Goal: Task Accomplishment & Management: Manage account settings

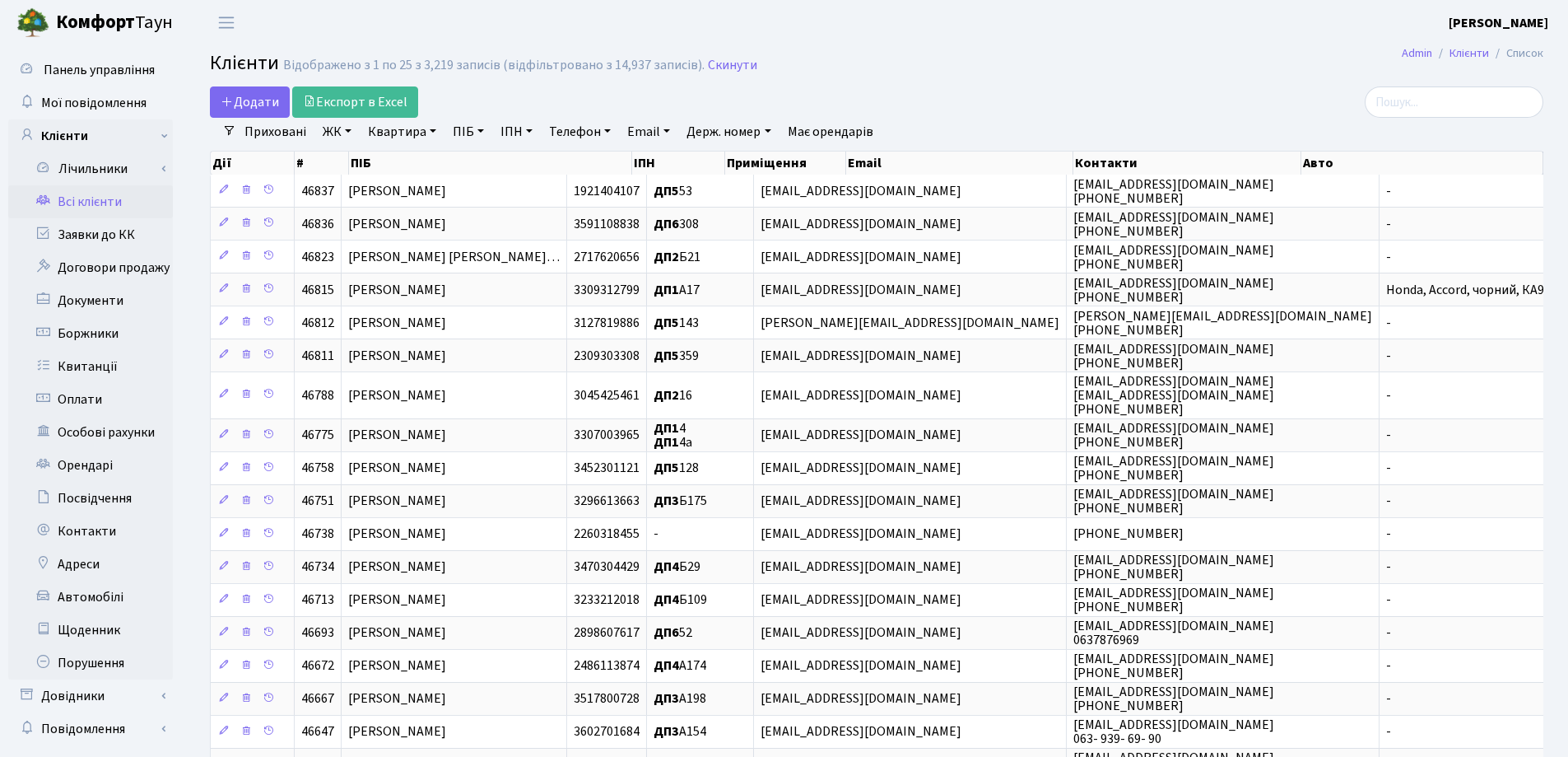
select select "25"
click at [69, 235] on link "Заявки до КК" at bounding box center [91, 235] width 165 height 33
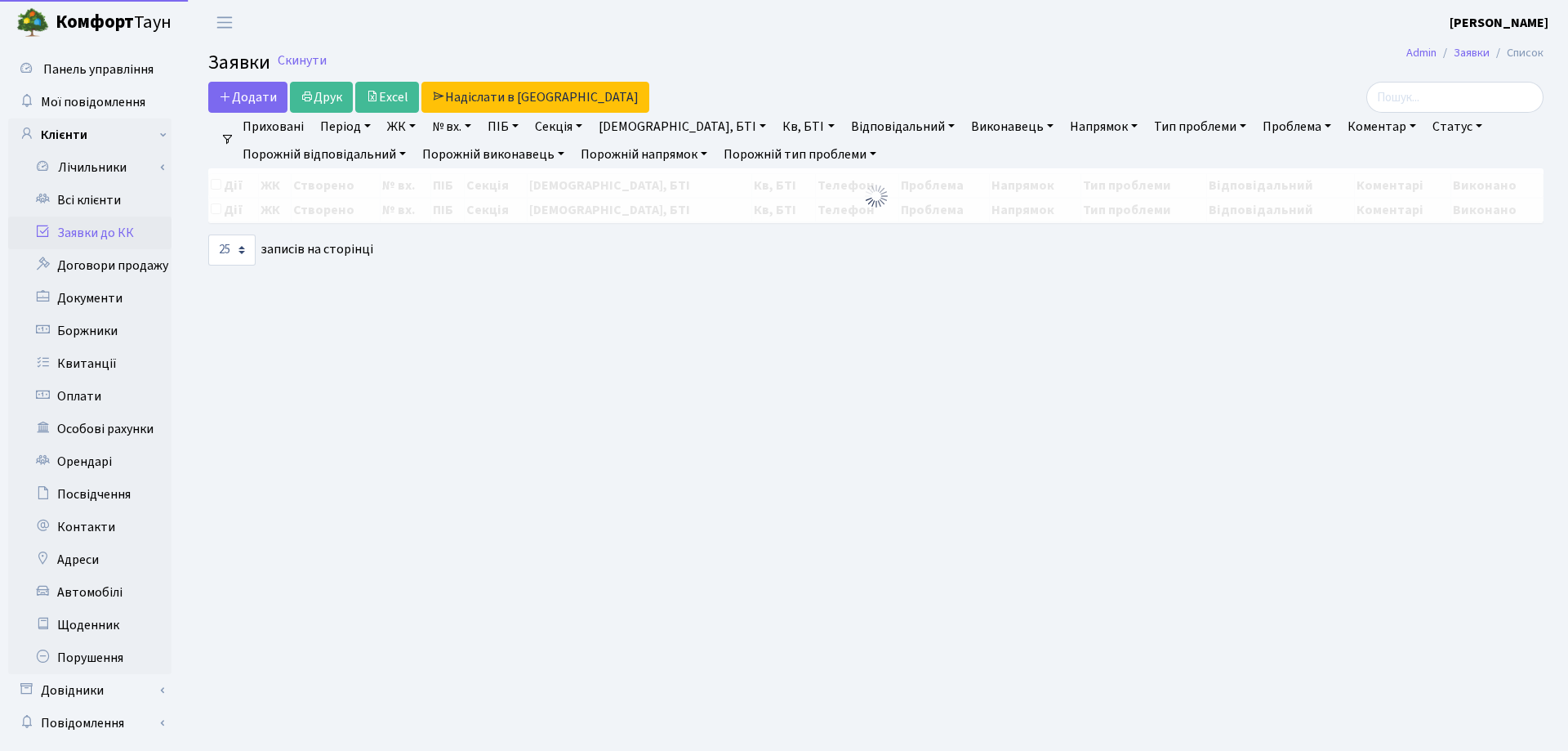
select select "25"
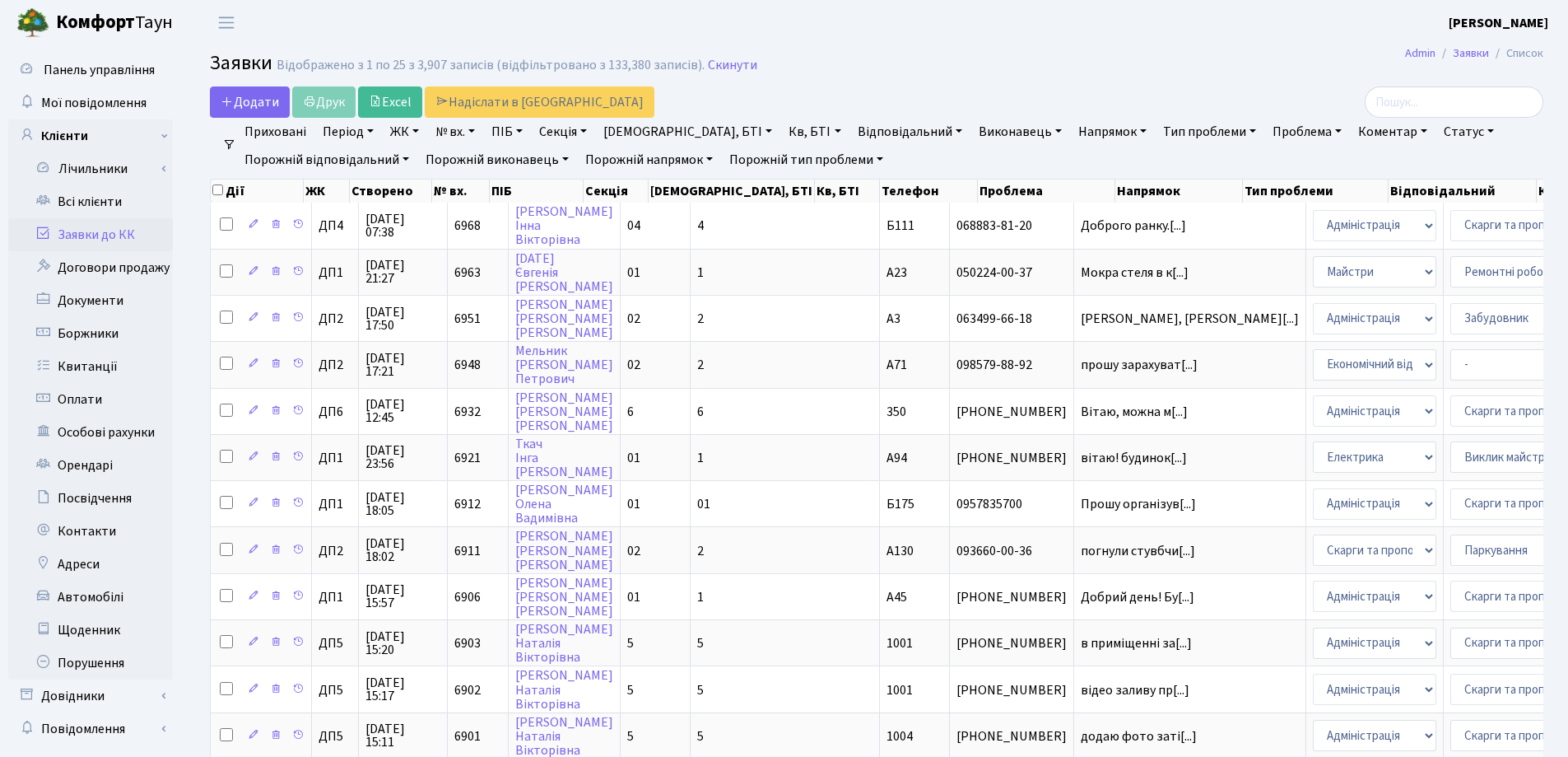
click at [77, 234] on link "Заявки до КК" at bounding box center [91, 235] width 165 height 33
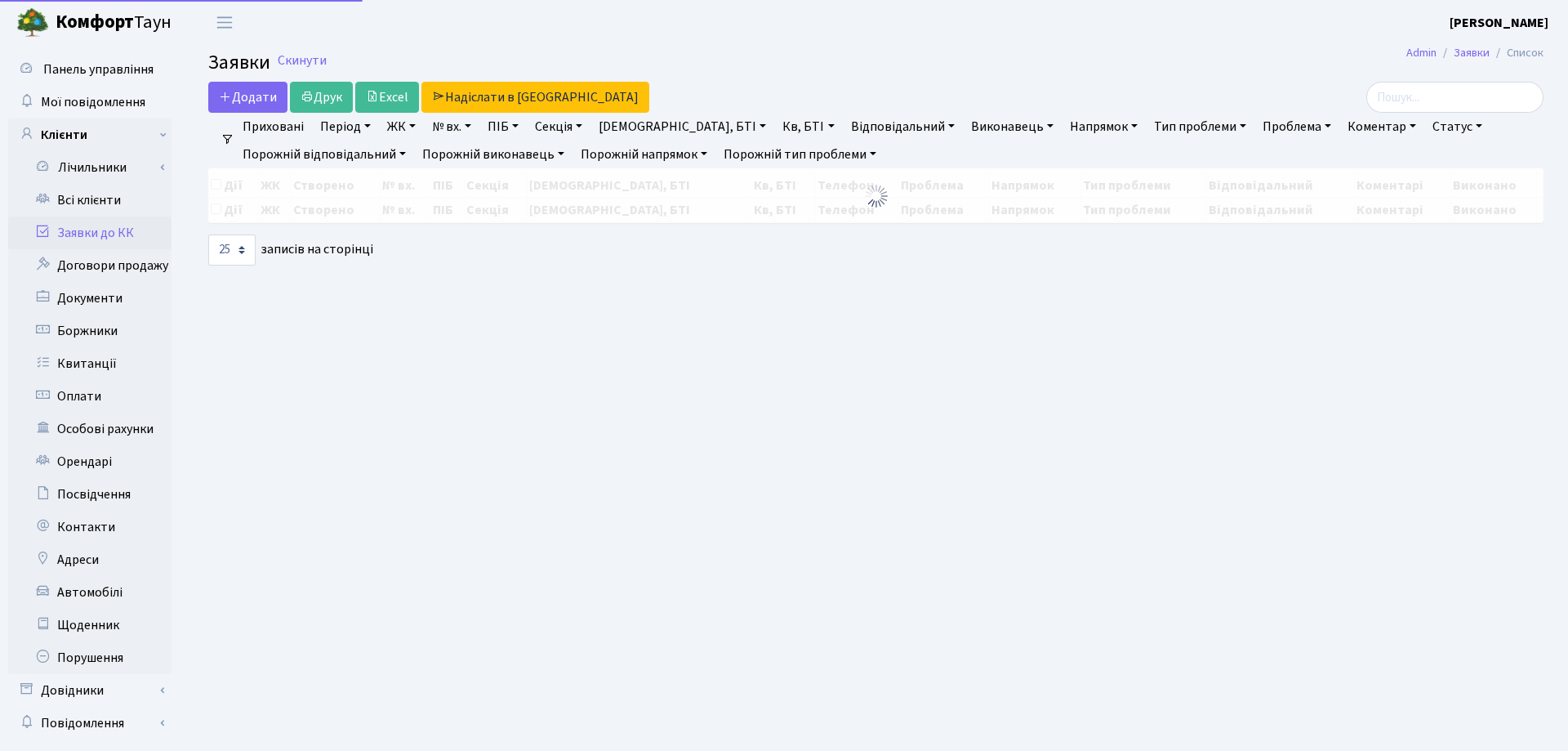
select select "25"
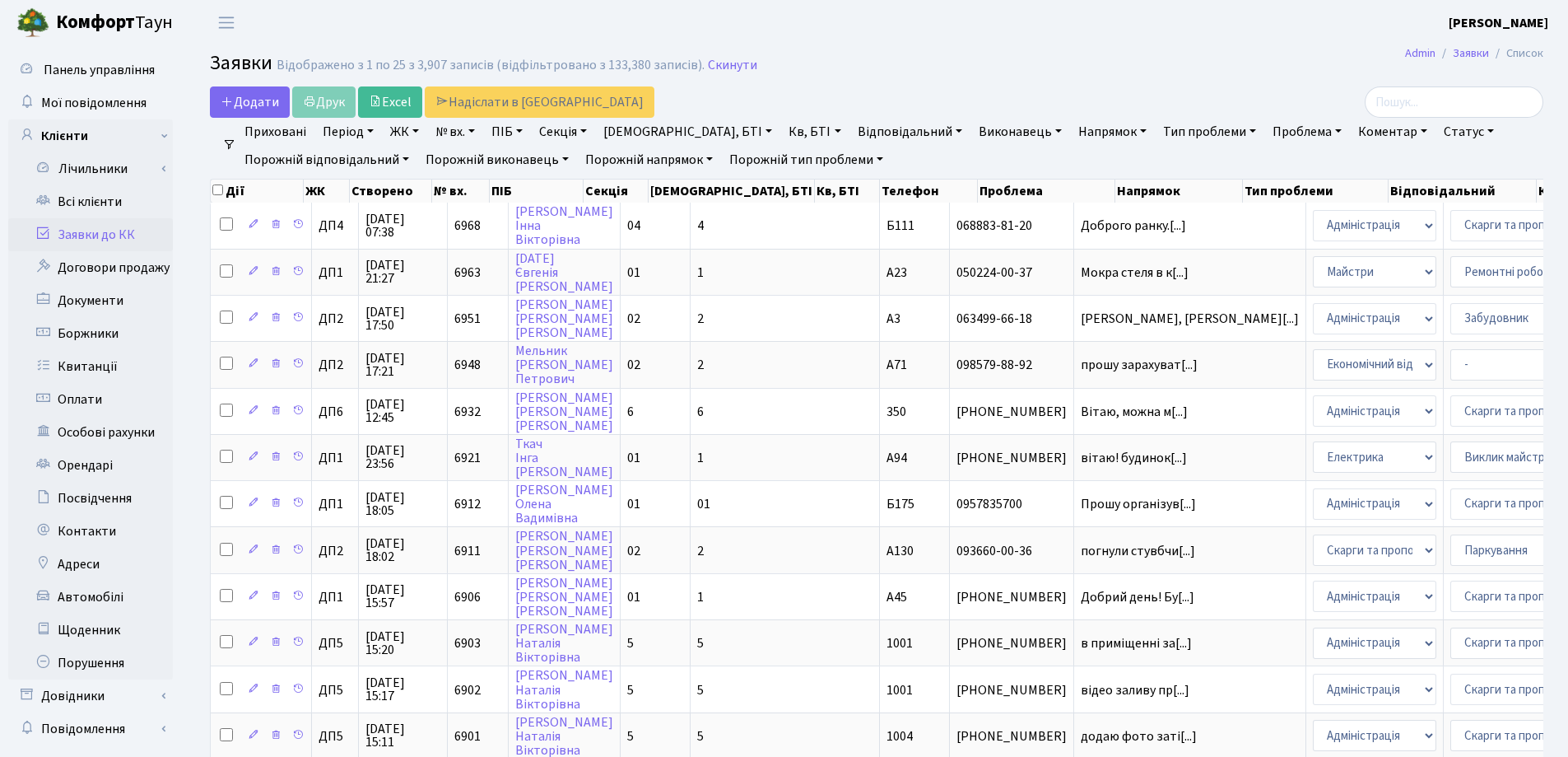
click at [111, 228] on link "Заявки до КК" at bounding box center [91, 235] width 165 height 33
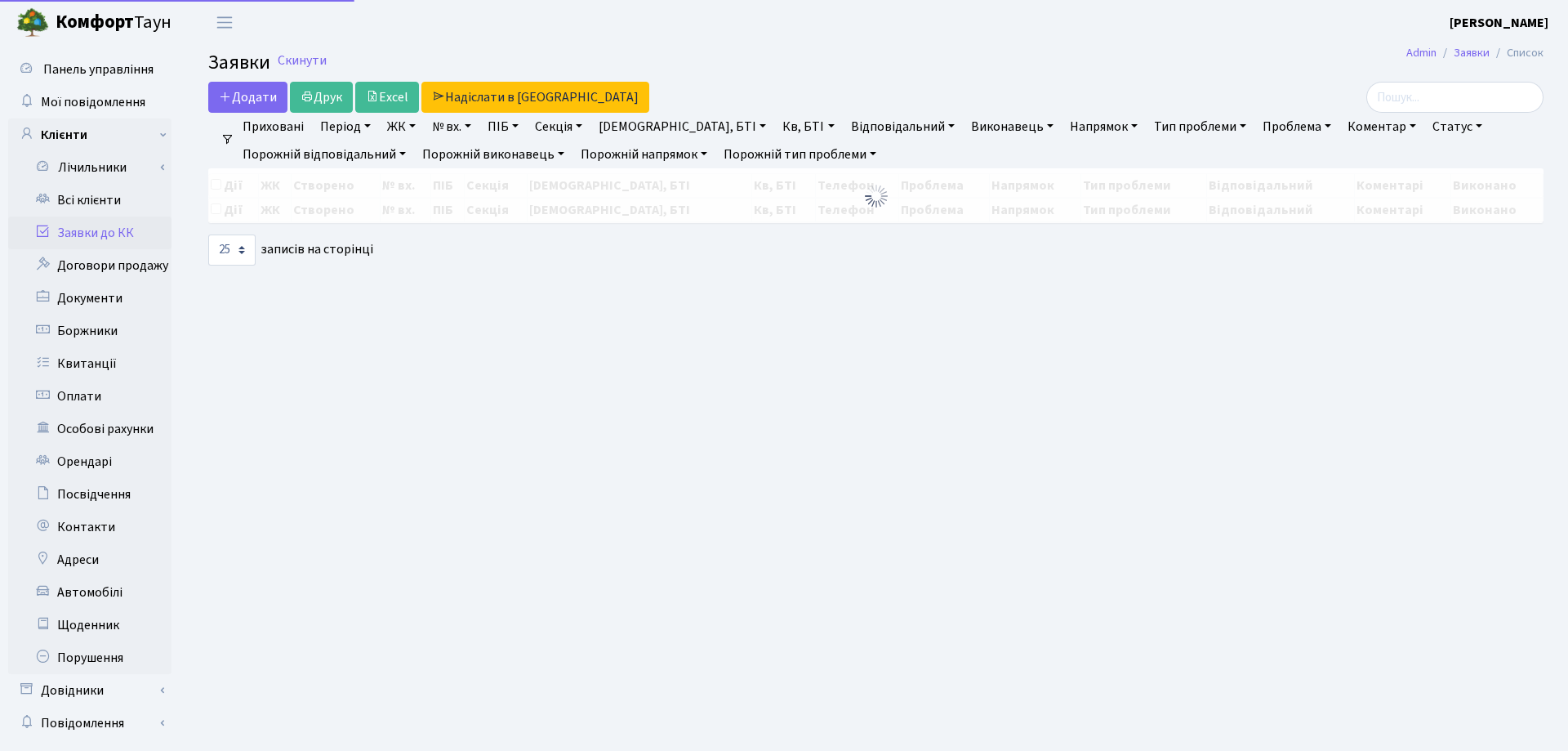
select select "25"
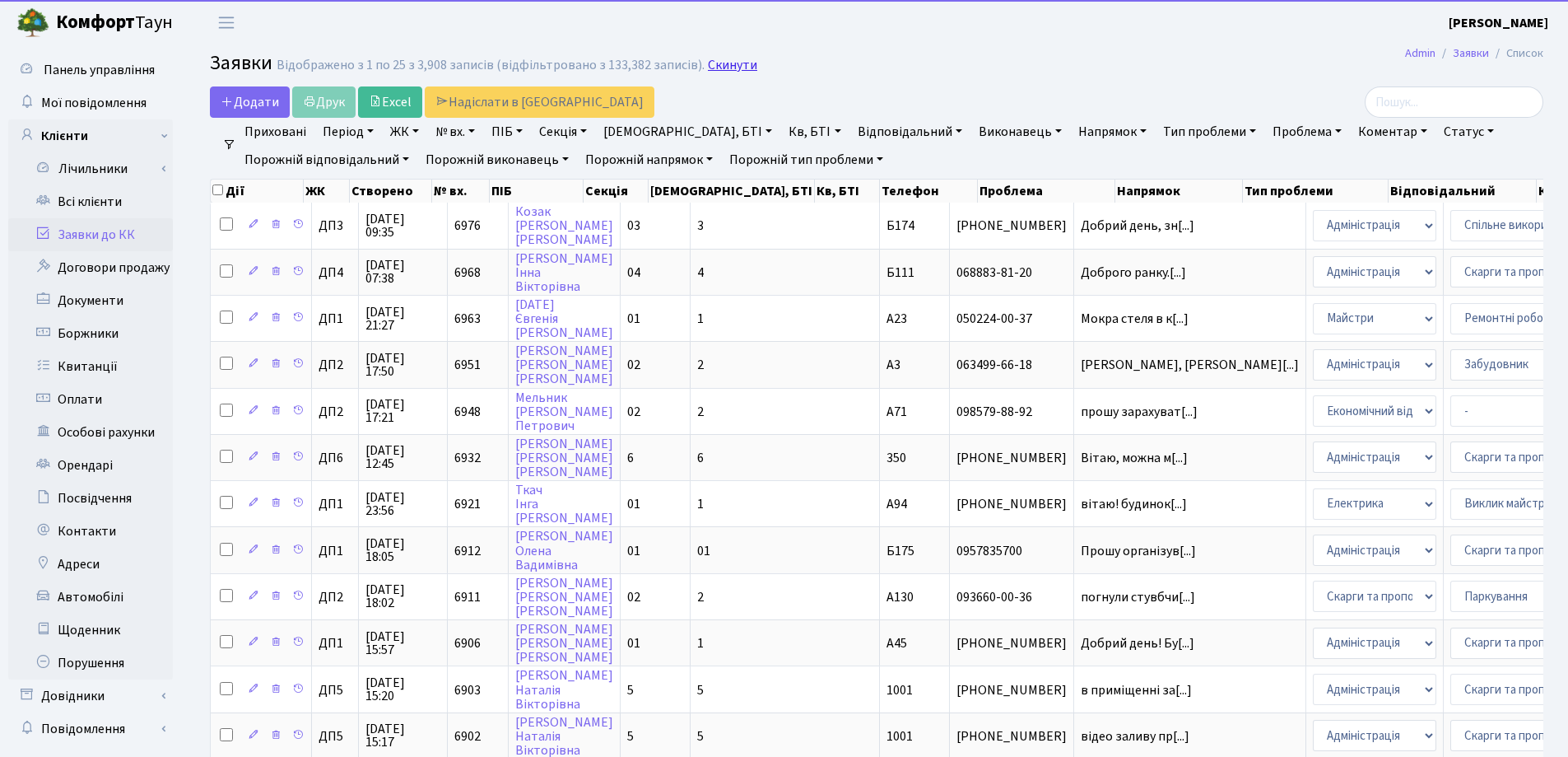
click at [707, 67] on link "Скинути" at bounding box center [732, 65] width 49 height 16
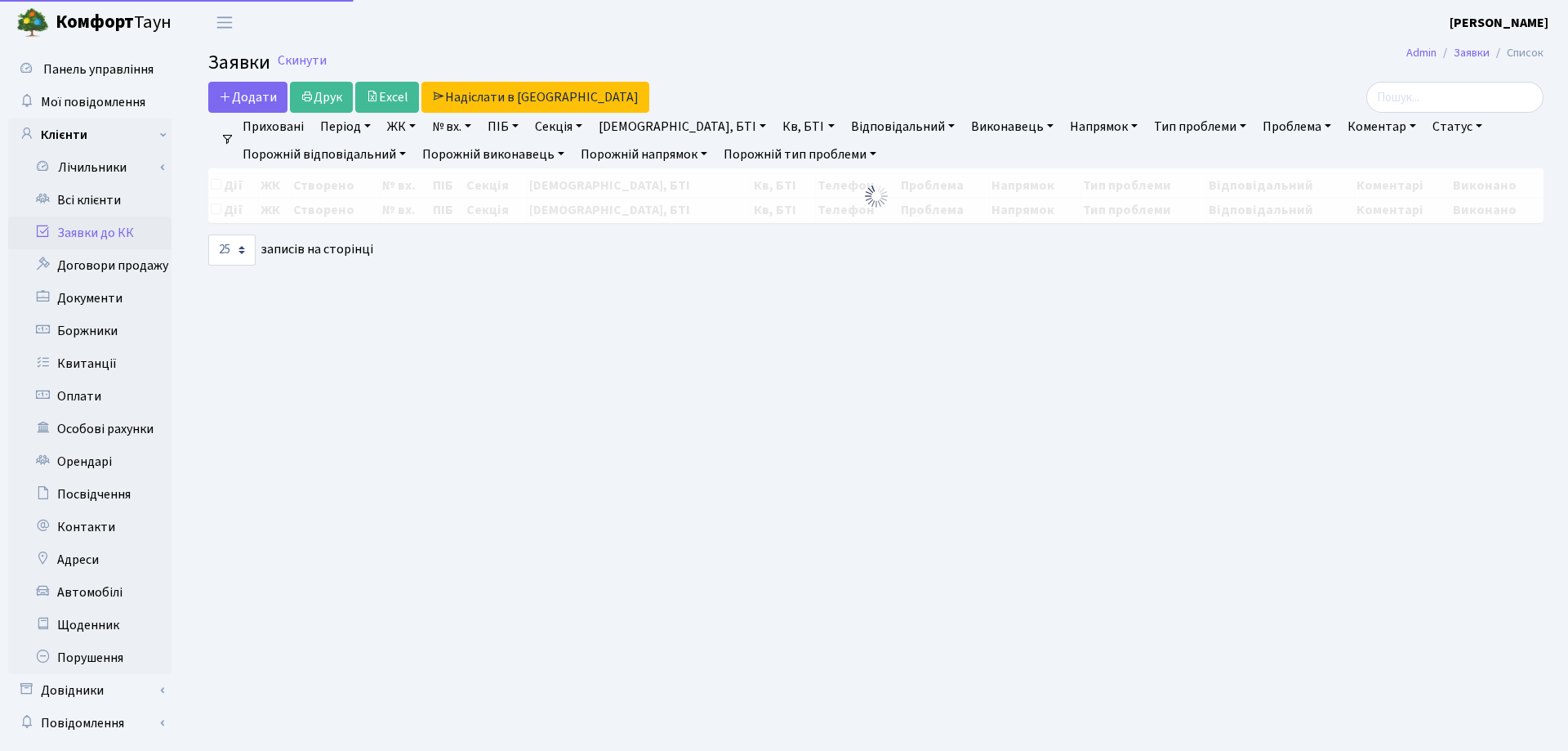
select select "25"
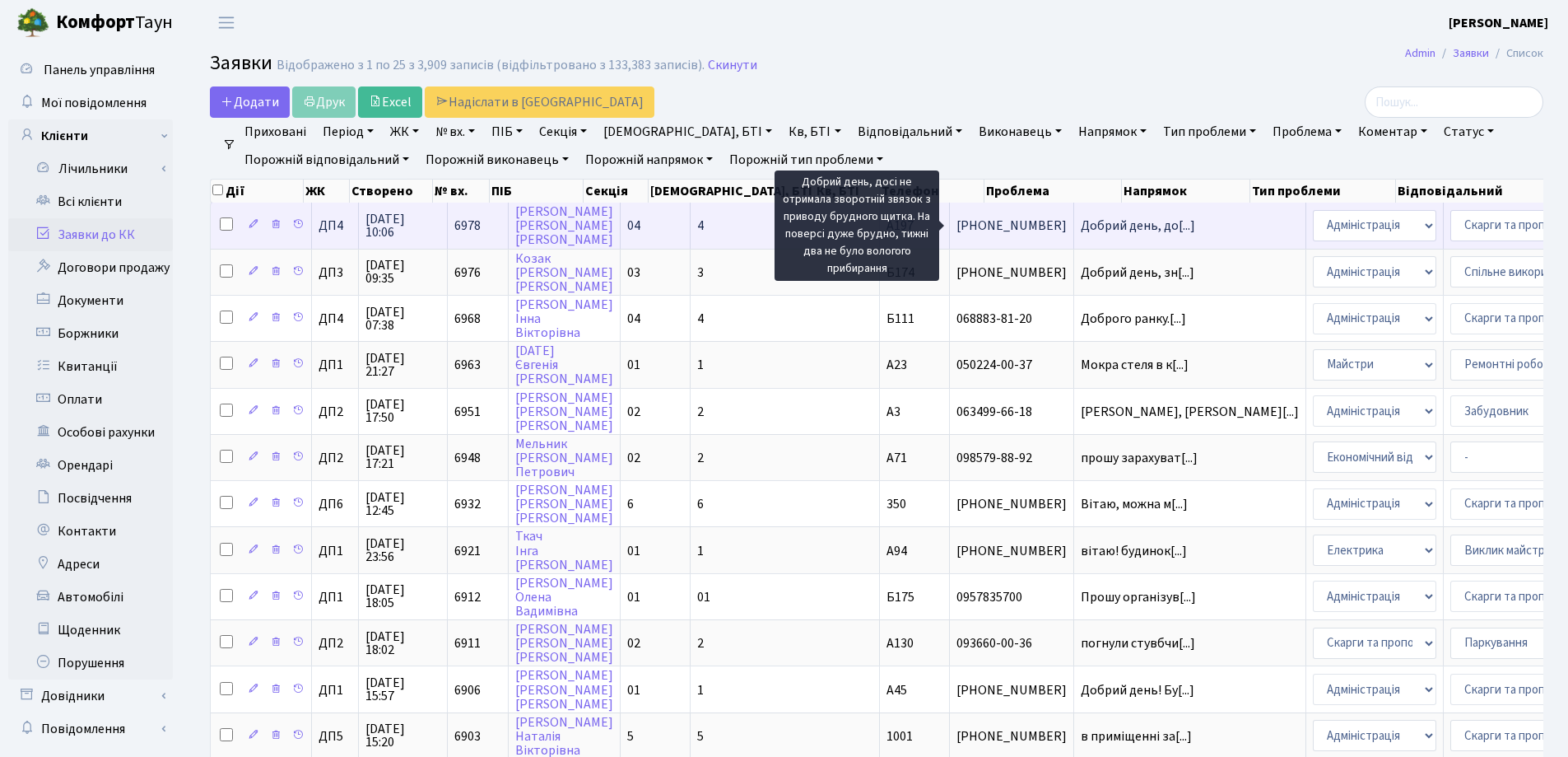
click at [1080, 227] on span "Добрий день, до[...]" at bounding box center [1137, 226] width 114 height 18
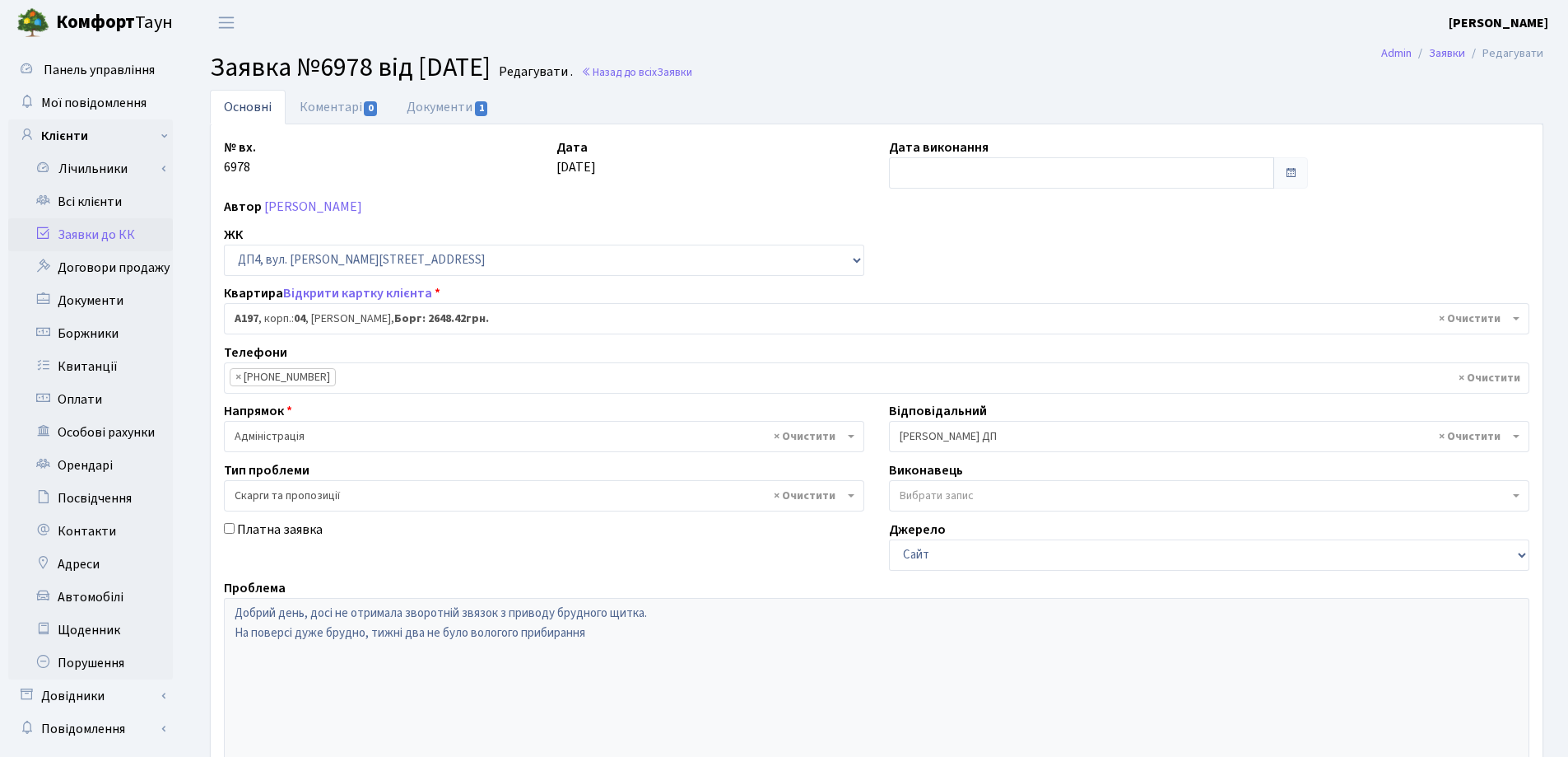
select select "33463"
select select "55"
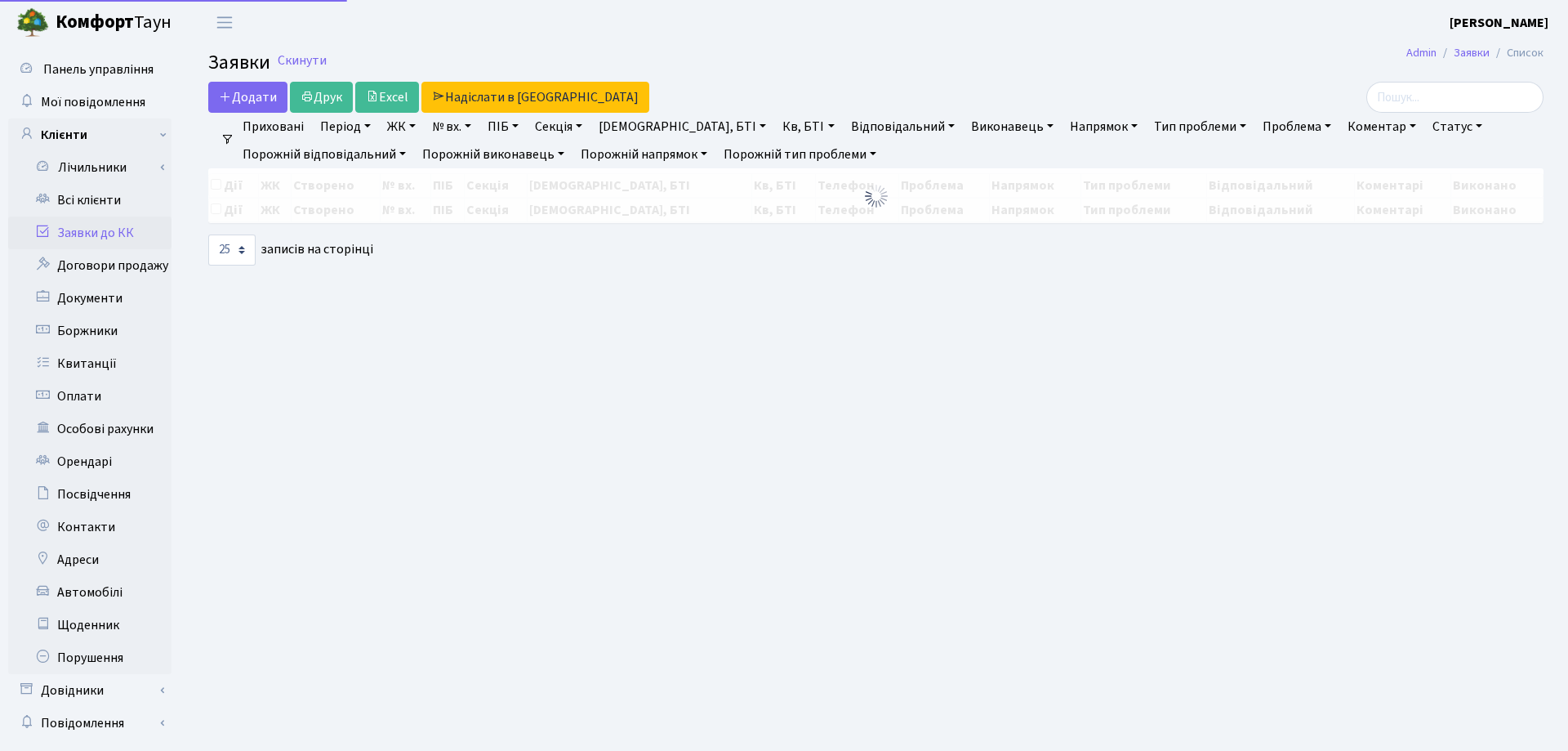
select select "25"
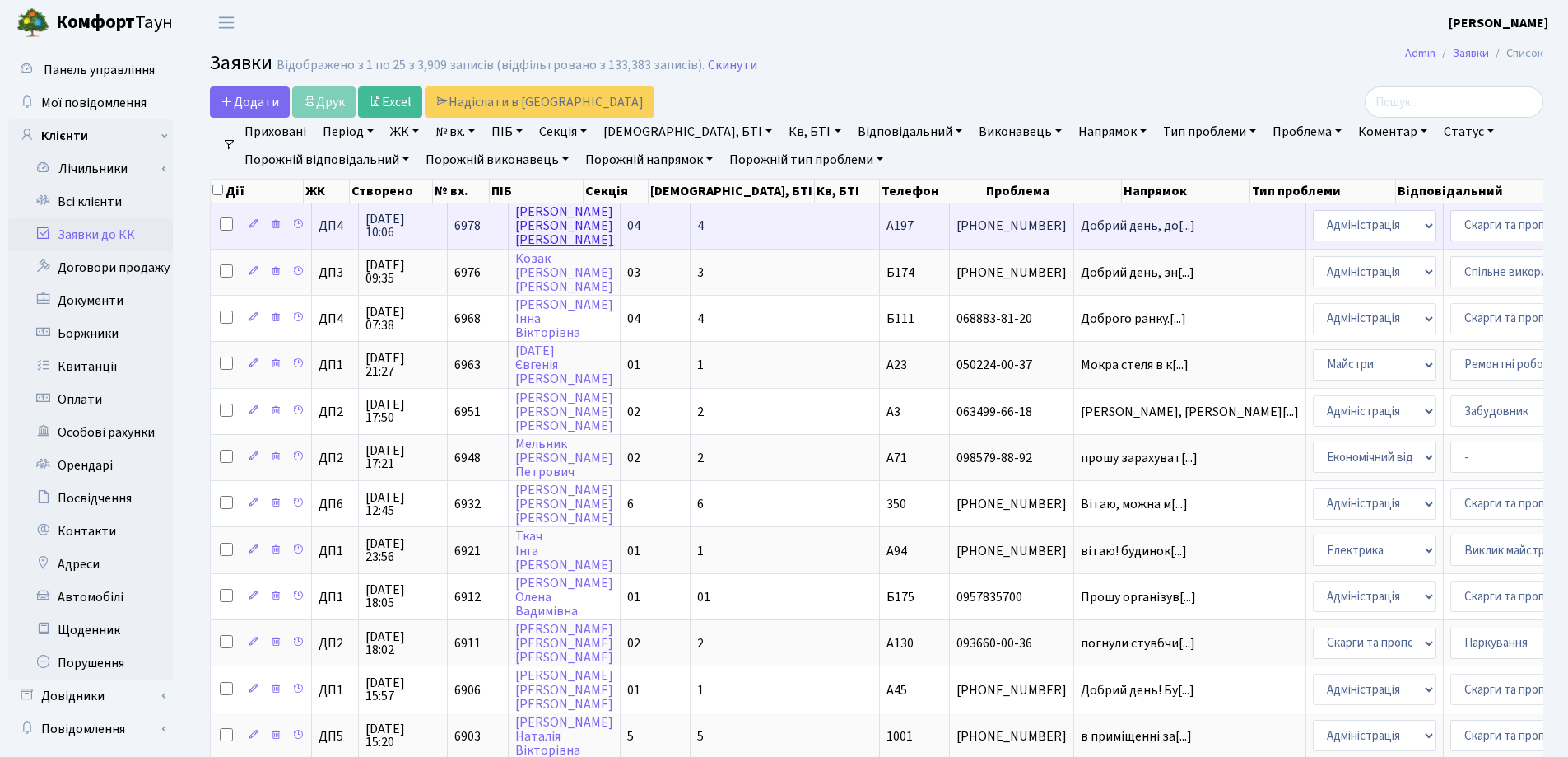
click at [528, 232] on link "[PERSON_NAME]" at bounding box center [564, 225] width 98 height 46
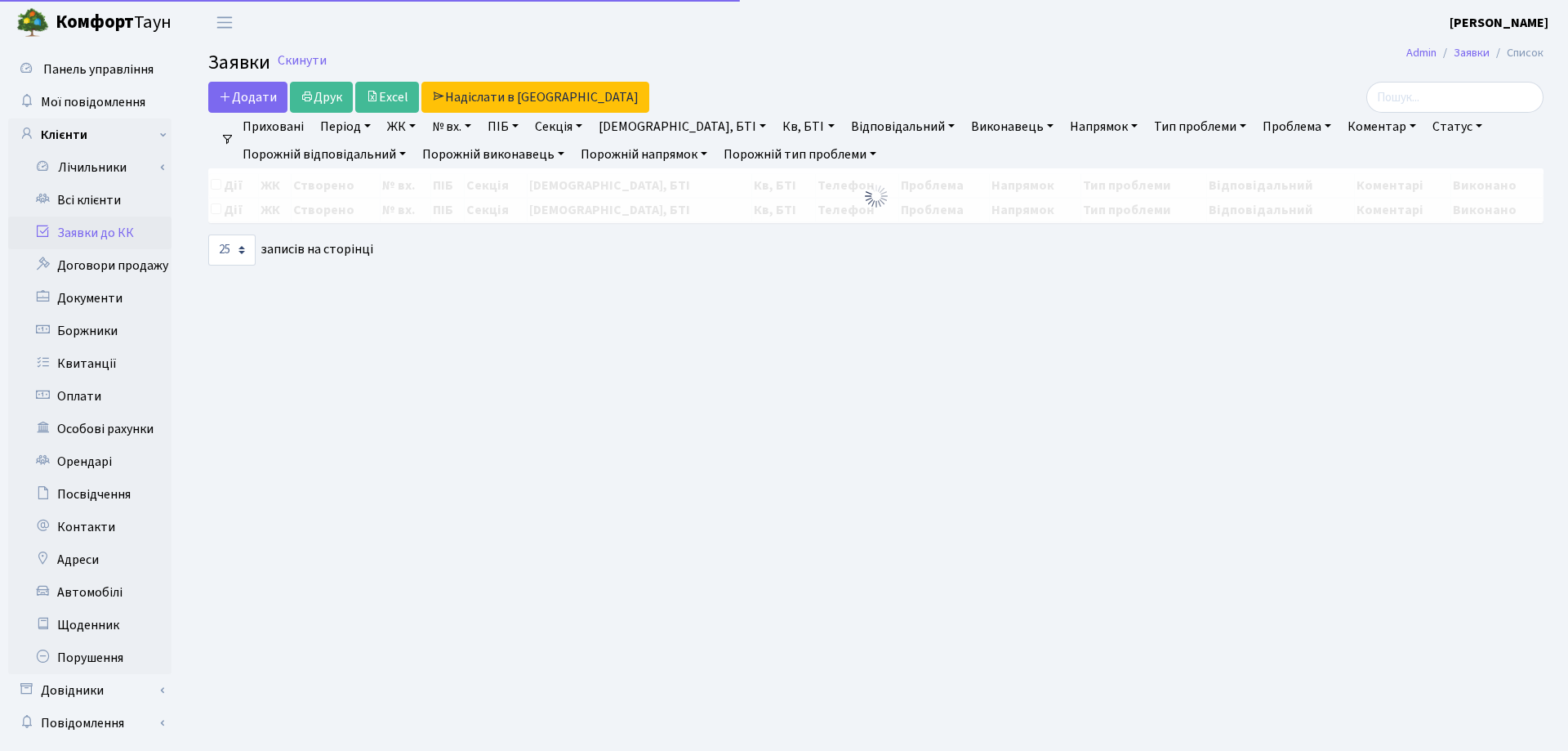
select select "25"
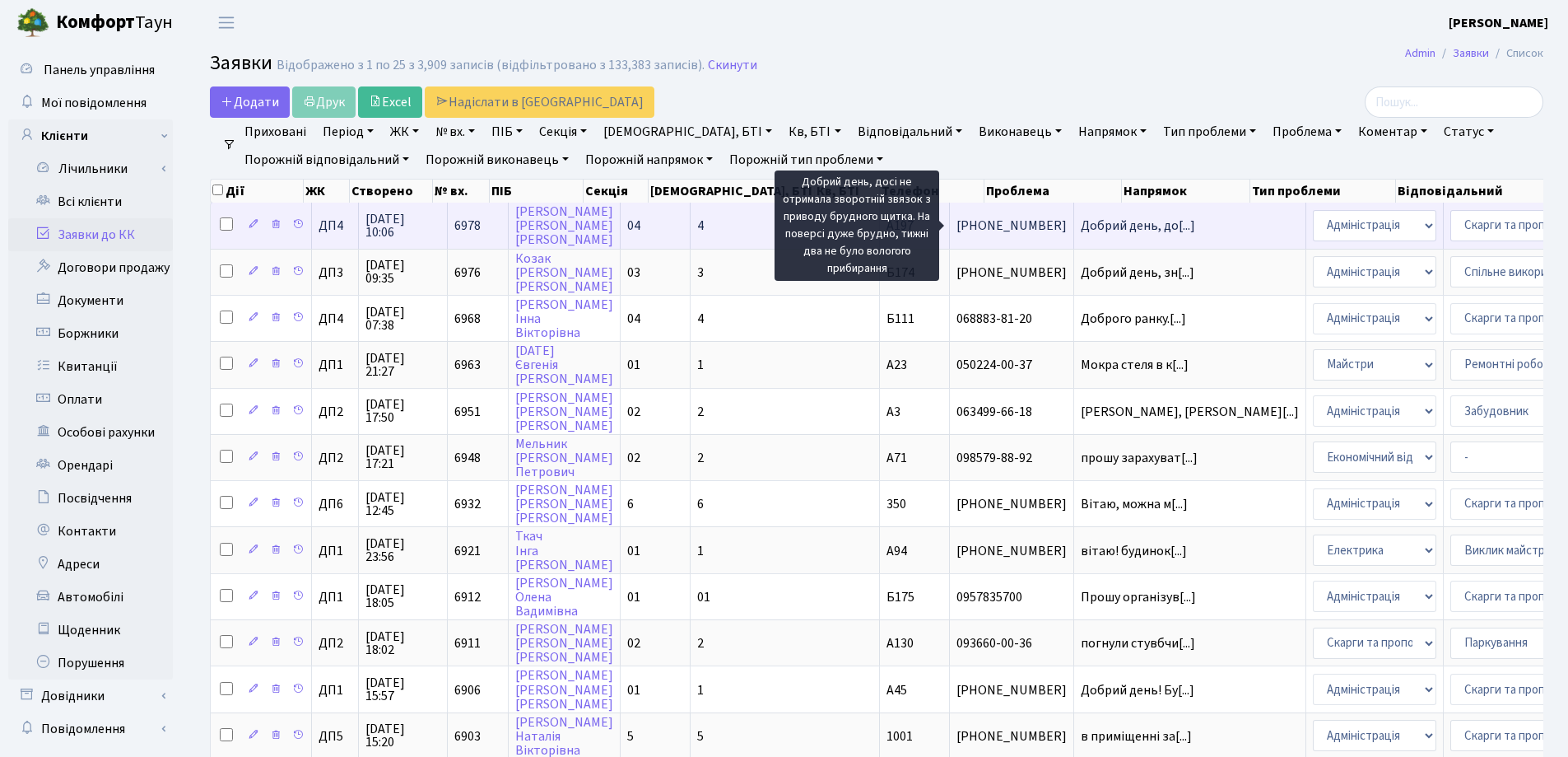
click at [1080, 228] on span "Добрий день, до[...]" at bounding box center [1137, 226] width 114 height 18
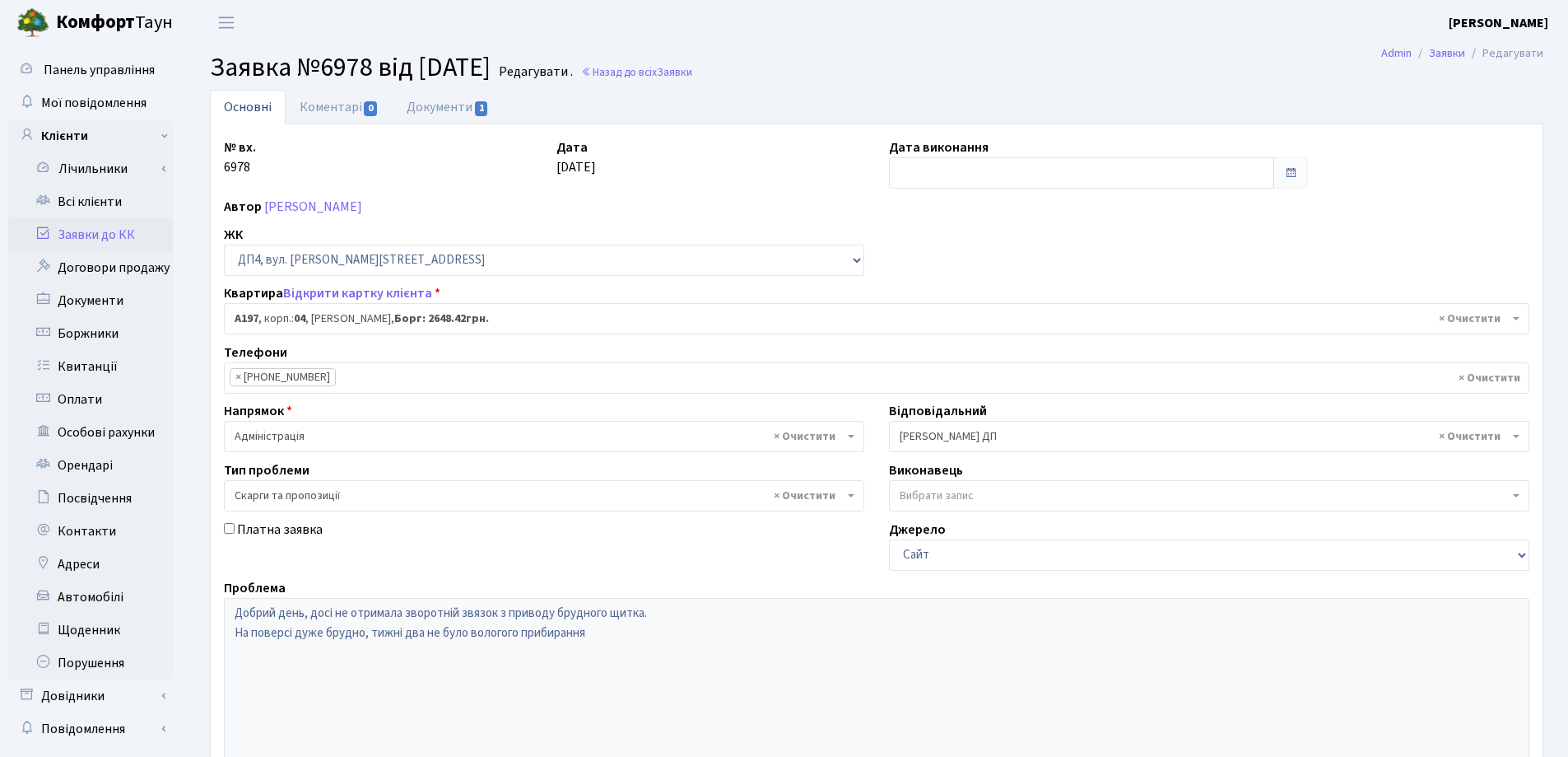
select select "33463"
select select "55"
click at [327, 107] on link "Коментарі 0" at bounding box center [339, 107] width 107 height 34
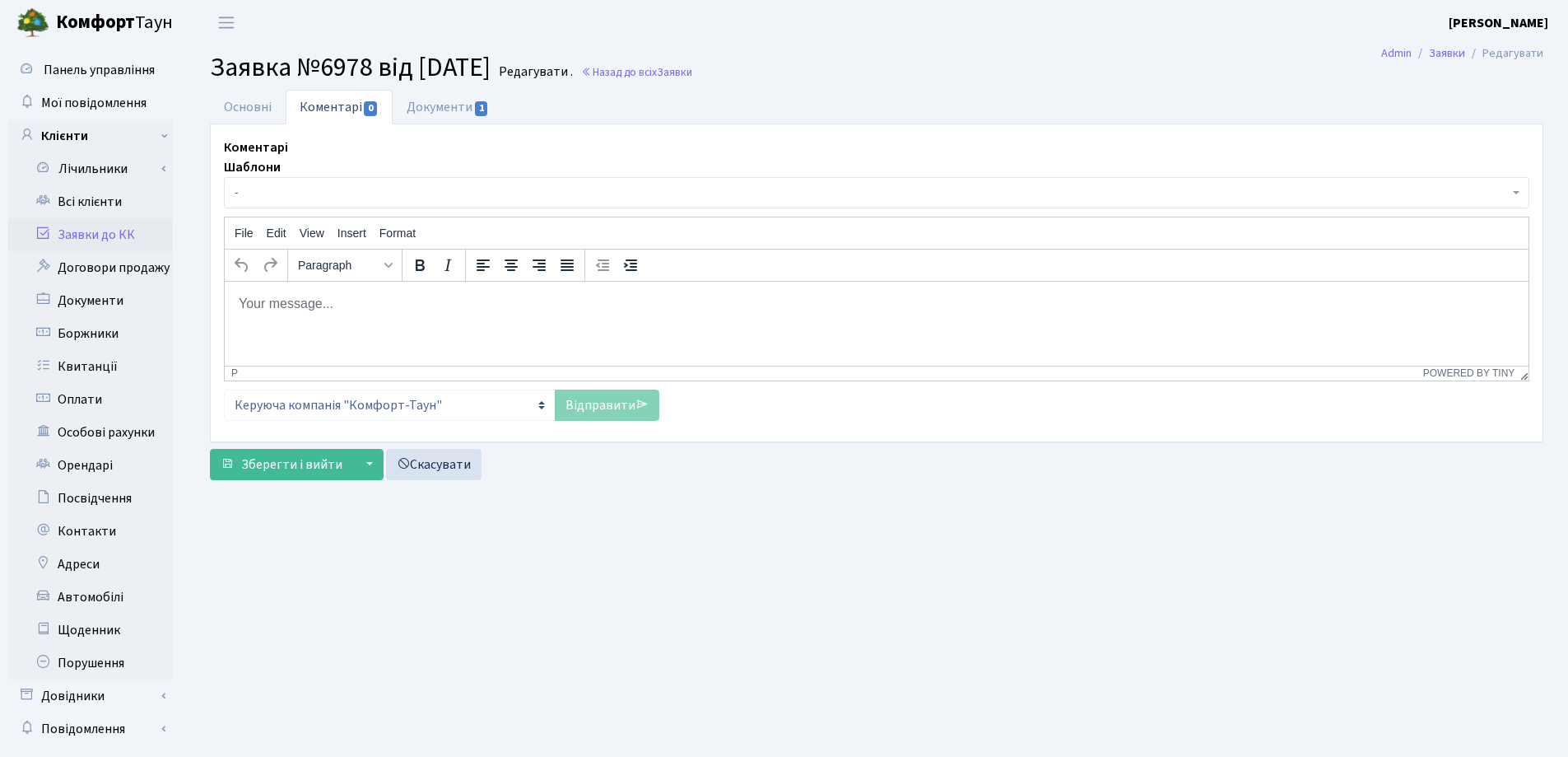
click at [325, 311] on body "Rich Text Area. Press ALT-0 for help." at bounding box center [876, 303] width 1278 height 18
click at [322, 304] on p "Добрий день. Ваш поверх прибирається 1 раз на" at bounding box center [876, 303] width 1278 height 18
click at [652, 304] on p "Добрий день. Згідно графіку [PERSON_NAME] поверх прибирається 1 раз на" at bounding box center [876, 303] width 1278 height 18
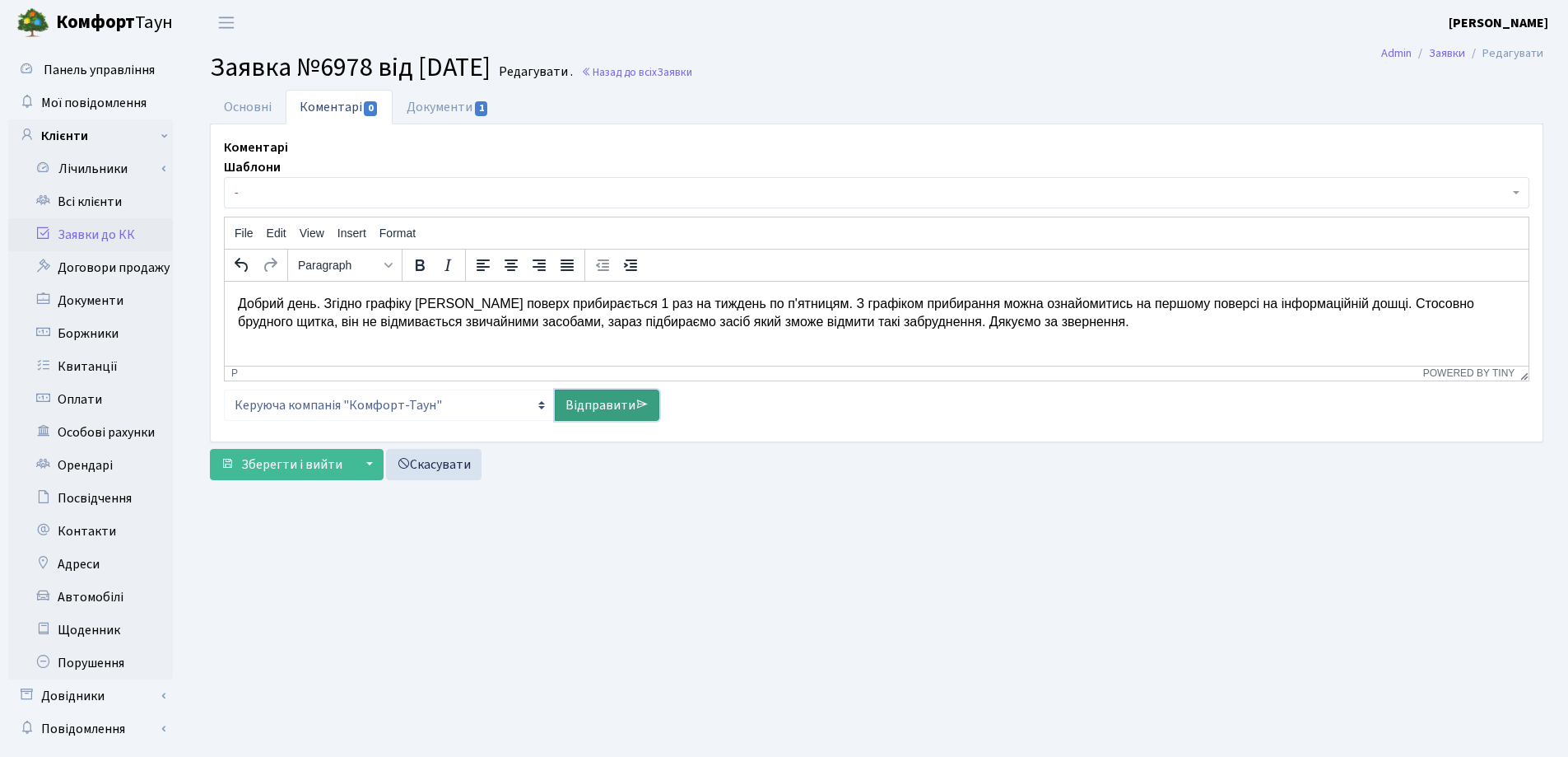
click at [598, 403] on link "Відправити" at bounding box center [608, 406] width 105 height 32
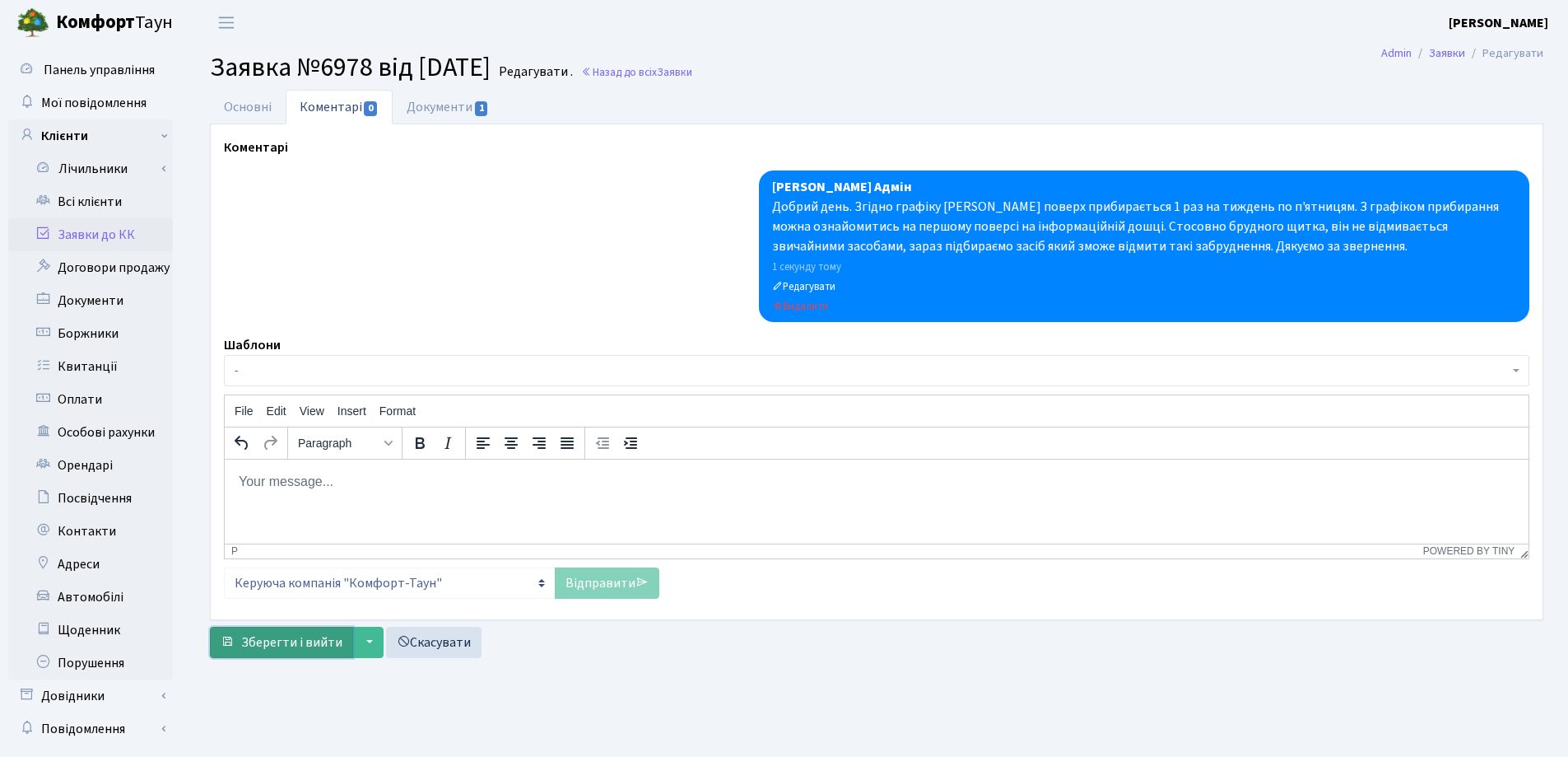
click at [285, 645] on span "Зберегти і вийти" at bounding box center [292, 642] width 102 height 18
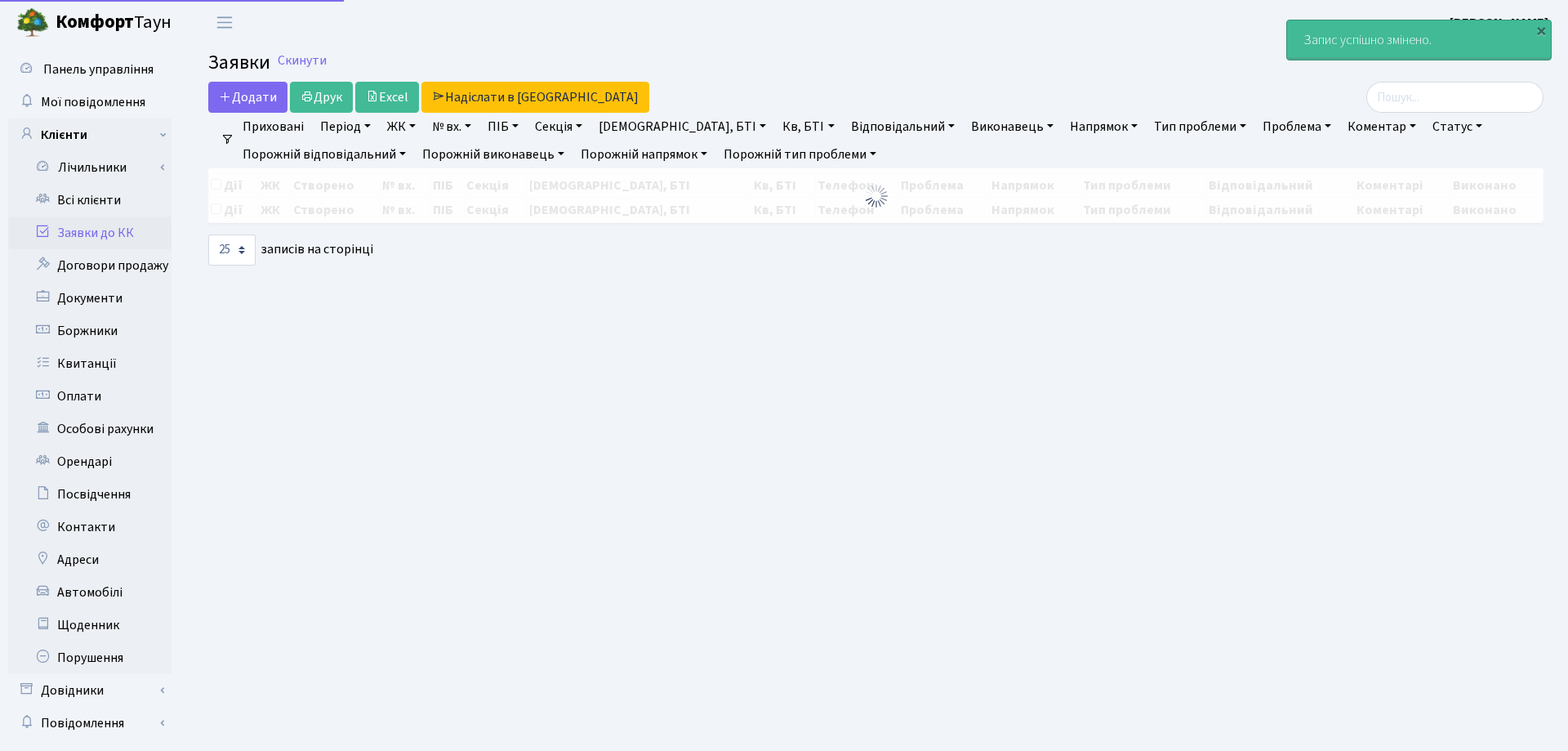
select select "25"
